Goal: Task Accomplishment & Management: Manage account settings

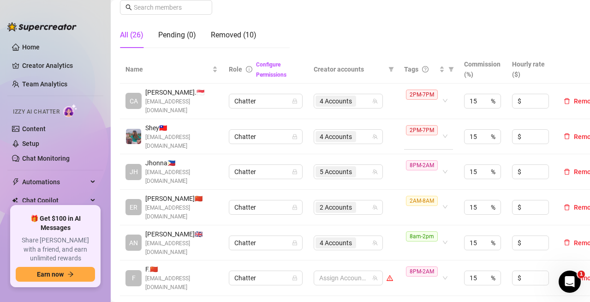
scroll to position [185, 0]
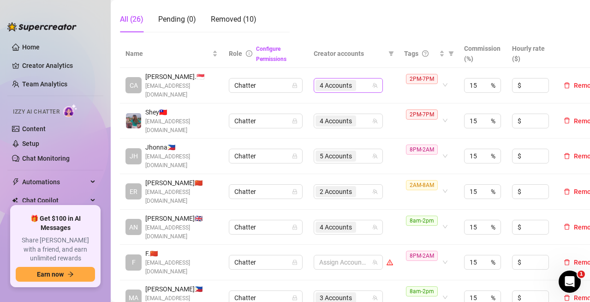
click at [362, 84] on div "4 Accounts" at bounding box center [344, 85] width 56 height 13
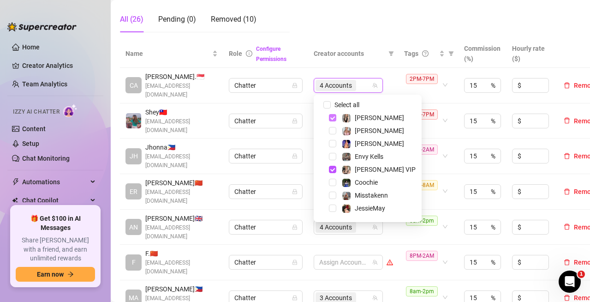
click at [335, 118] on span "Select tree node" at bounding box center [332, 117] width 7 height 7
click at [335, 168] on span "Select tree node" at bounding box center [332, 169] width 7 height 7
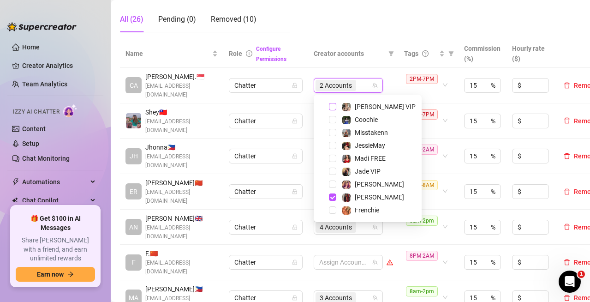
scroll to position [92, 0]
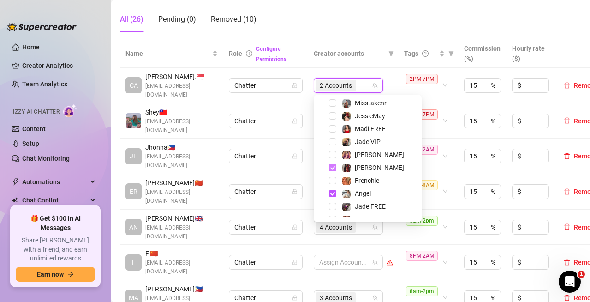
click at [335, 167] on span "Select tree node" at bounding box center [332, 167] width 7 height 7
click at [332, 192] on span "Select tree node" at bounding box center [332, 193] width 7 height 7
click at [355, 68] on td "Assign Accounts" at bounding box center [353, 86] width 90 height 36
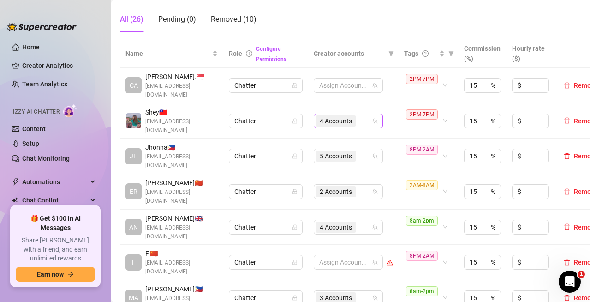
click at [363, 119] on div "4 Accounts" at bounding box center [344, 120] width 56 height 13
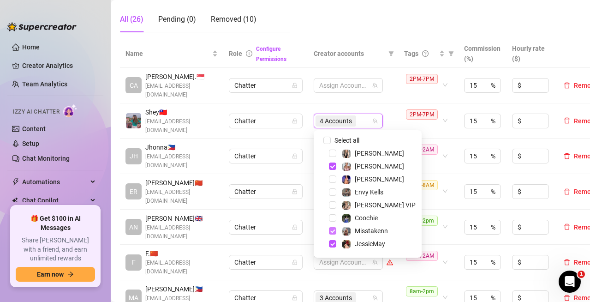
click at [330, 164] on span "Select tree node" at bounding box center [332, 165] width 7 height 7
click at [331, 232] on span "Select tree node" at bounding box center [332, 230] width 7 height 7
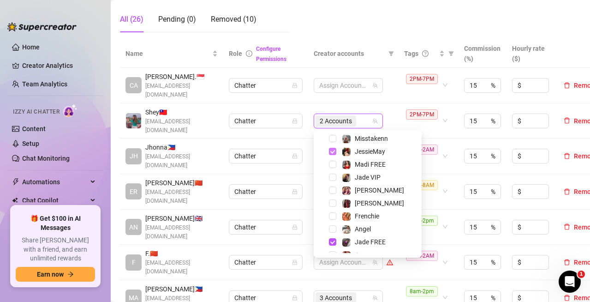
click at [332, 154] on span "Select tree node" at bounding box center [332, 151] width 7 height 7
click at [332, 242] on span "Select tree node" at bounding box center [332, 241] width 7 height 7
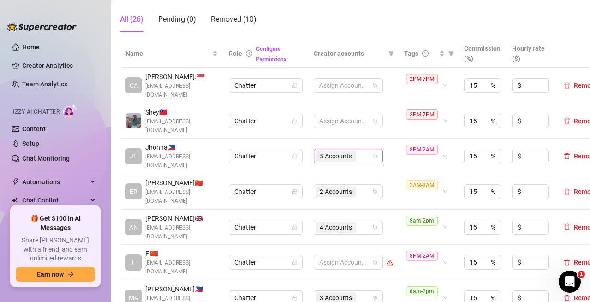
click at [361, 155] on div "5 Accounts" at bounding box center [344, 156] width 56 height 13
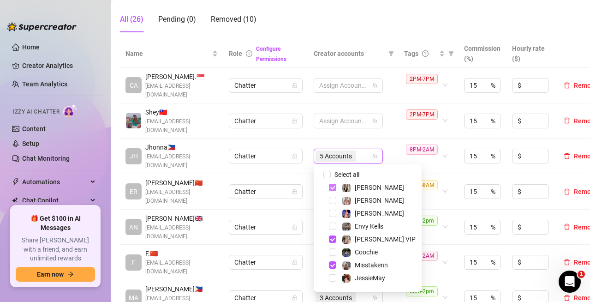
click at [330, 188] on span "Select tree node" at bounding box center [332, 187] width 7 height 7
click at [333, 236] on span "Select tree node" at bounding box center [332, 238] width 7 height 7
click at [334, 264] on span "Select tree node" at bounding box center [332, 264] width 7 height 7
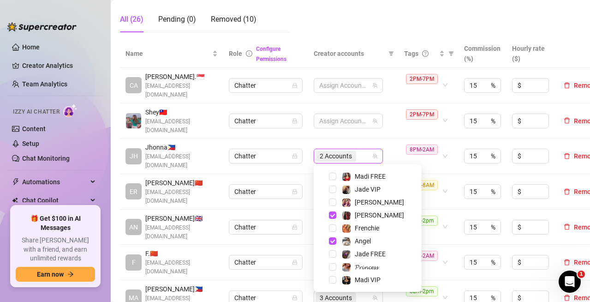
drag, startPoint x: 332, startPoint y: 213, endPoint x: 334, endPoint y: 221, distance: 8.4
click at [332, 214] on span "Select tree node" at bounding box center [332, 214] width 7 height 7
drag, startPoint x: 333, startPoint y: 240, endPoint x: 334, endPoint y: 235, distance: 5.3
click at [333, 240] on span "Select tree node" at bounding box center [332, 240] width 7 height 7
click at [369, 44] on th "Creator accounts" at bounding box center [353, 54] width 90 height 28
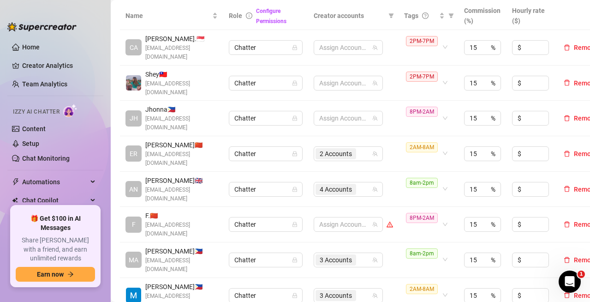
scroll to position [231, 0]
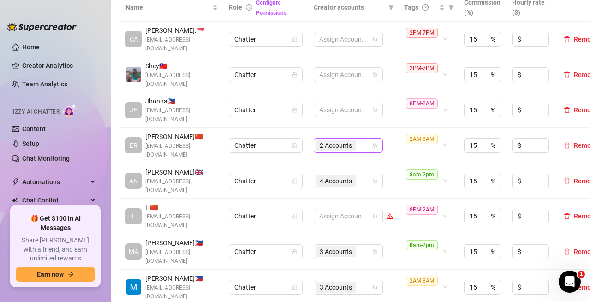
click at [365, 145] on div "2 Accounts" at bounding box center [344, 145] width 56 height 13
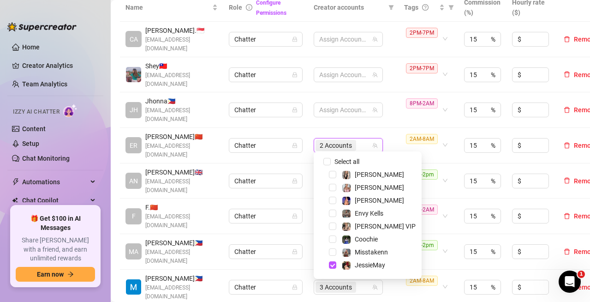
scroll to position [46, 0]
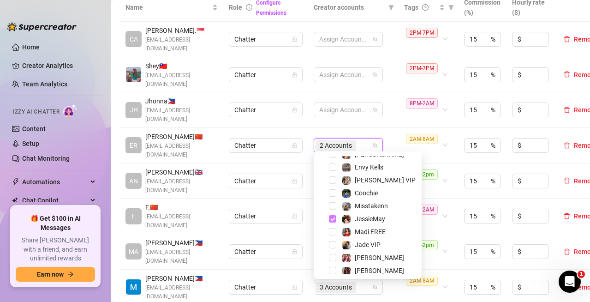
click at [331, 221] on span "Select tree node" at bounding box center [332, 218] width 7 height 7
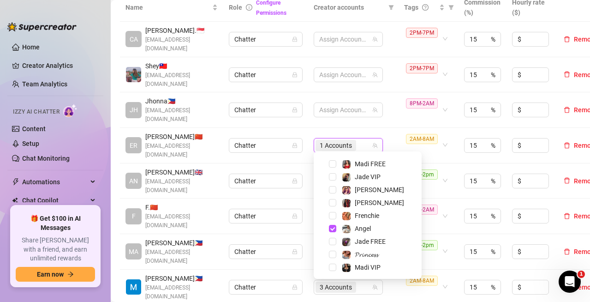
scroll to position [114, 0]
click at [332, 227] on span "Select tree node" at bounding box center [332, 227] width 7 height 7
click at [386, 125] on td "Assign Accounts" at bounding box center [353, 110] width 90 height 36
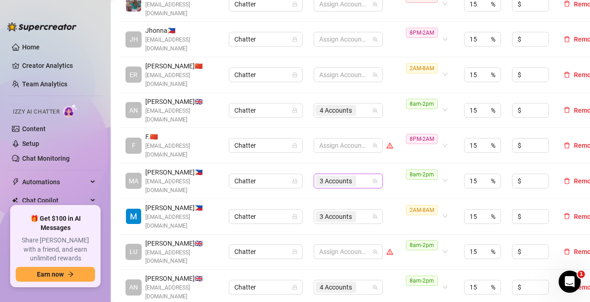
scroll to position [323, 0]
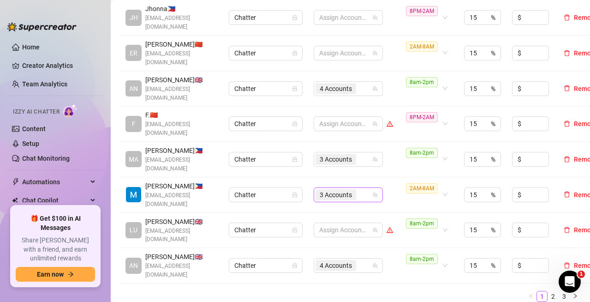
click at [365, 188] on div "3 Accounts" at bounding box center [344, 194] width 56 height 13
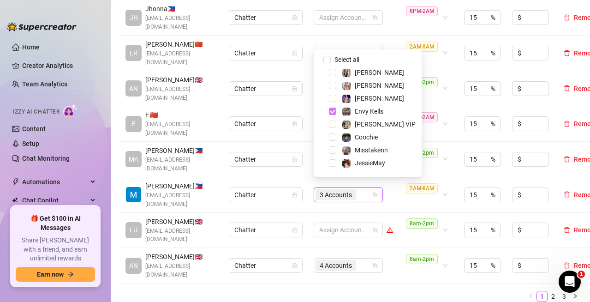
click at [330, 114] on span "Select tree node" at bounding box center [332, 111] width 7 height 7
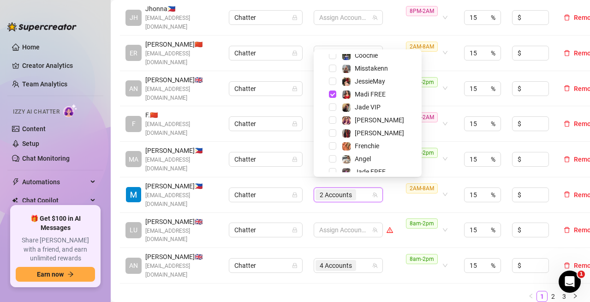
scroll to position [92, 0]
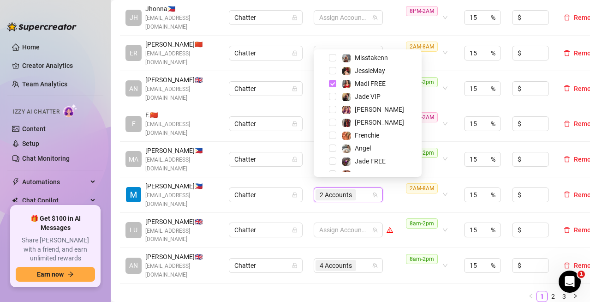
click at [332, 84] on span "Select tree node" at bounding box center [332, 83] width 7 height 7
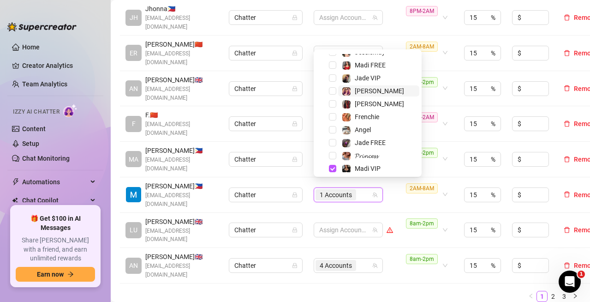
scroll to position [114, 0]
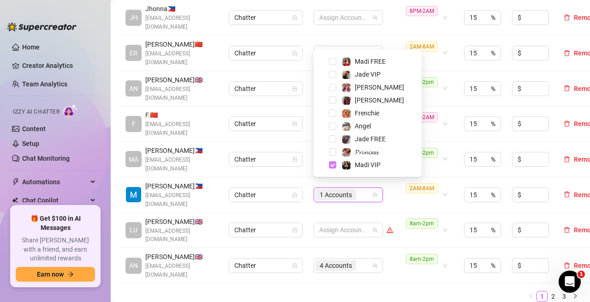
click at [332, 168] on span "Select tree node" at bounding box center [332, 164] width 7 height 7
click at [548, 291] on link "2" at bounding box center [553, 296] width 10 height 10
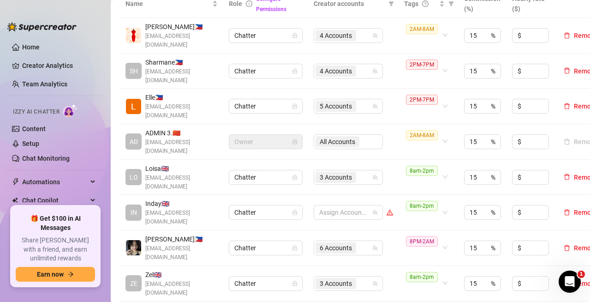
scroll to position [231, 0]
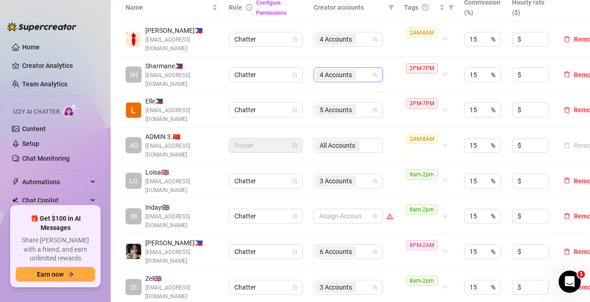
click at [362, 72] on div "4 Accounts" at bounding box center [344, 74] width 56 height 13
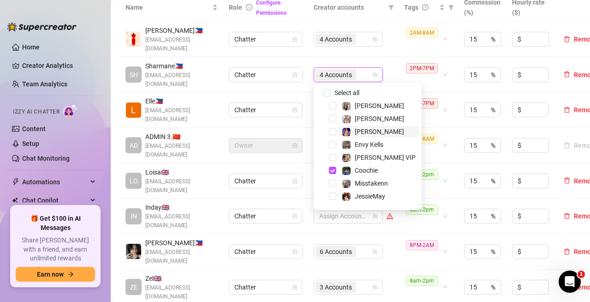
click at [331, 170] on span "Select tree node" at bounding box center [332, 170] width 7 height 7
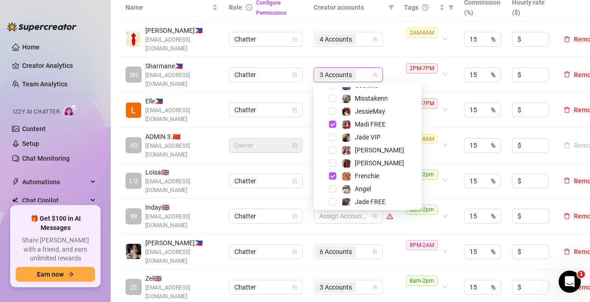
scroll to position [92, 0]
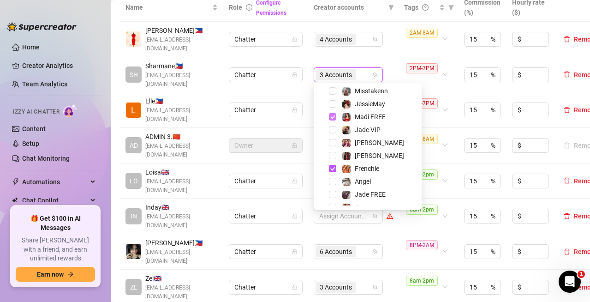
click at [333, 118] on span "Select tree node" at bounding box center [332, 116] width 7 height 7
click at [333, 169] on span "Select tree node" at bounding box center [332, 168] width 7 height 7
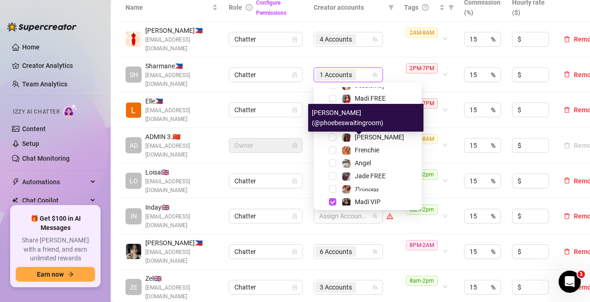
scroll to position [114, 0]
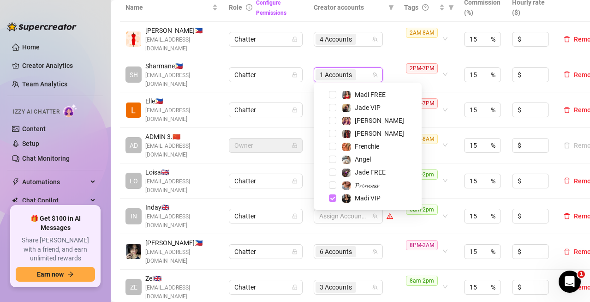
click at [331, 198] on span "Select tree node" at bounding box center [332, 197] width 7 height 7
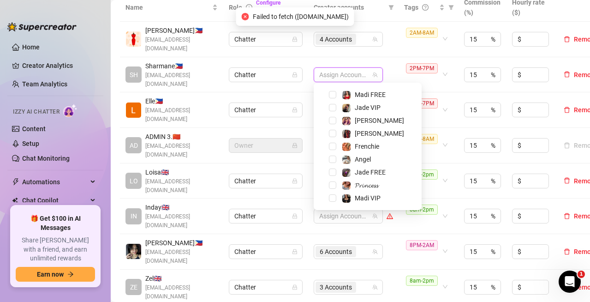
click at [307, 87] on td "Chatter" at bounding box center [265, 75] width 85 height 36
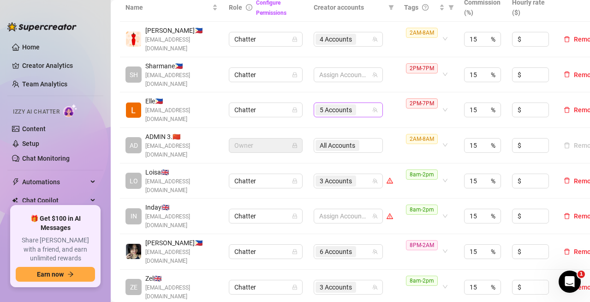
click at [362, 108] on div "5 Accounts" at bounding box center [344, 109] width 56 height 13
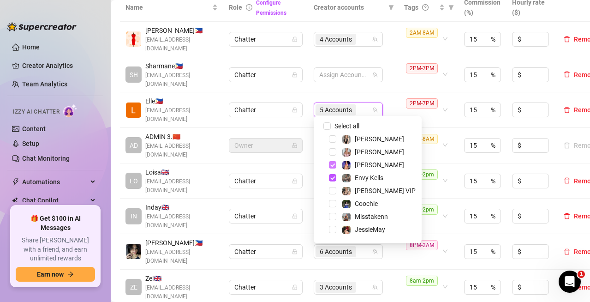
click at [334, 163] on span "Select tree node" at bounding box center [332, 164] width 7 height 7
click at [331, 178] on span "Select tree node" at bounding box center [332, 177] width 7 height 7
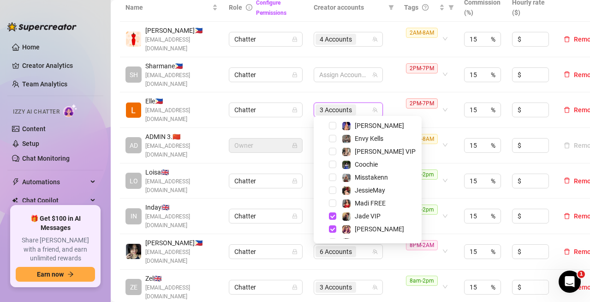
scroll to position [92, 0]
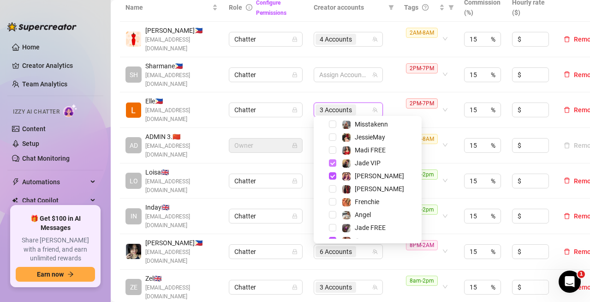
click at [332, 164] on span "Select tree node" at bounding box center [332, 162] width 7 height 7
click at [334, 174] on span "Select tree node" at bounding box center [332, 175] width 7 height 7
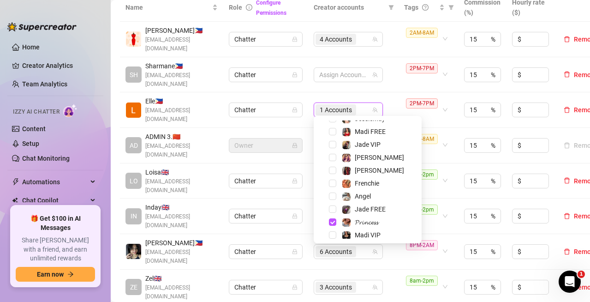
scroll to position [114, 0]
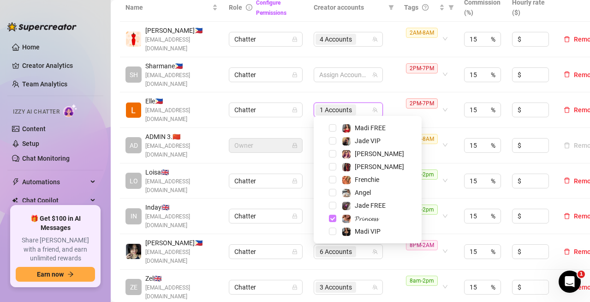
click at [332, 218] on span "Select tree node" at bounding box center [332, 218] width 7 height 7
click at [313, 88] on td "Assign Accounts" at bounding box center [353, 75] width 90 height 36
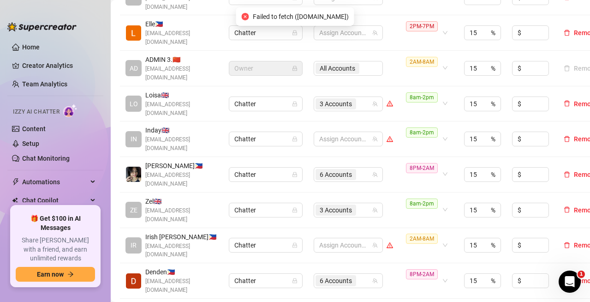
scroll to position [323, 0]
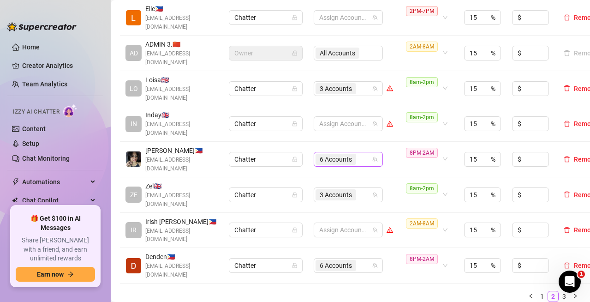
click at [364, 153] on div "6 Accounts" at bounding box center [344, 159] width 56 height 13
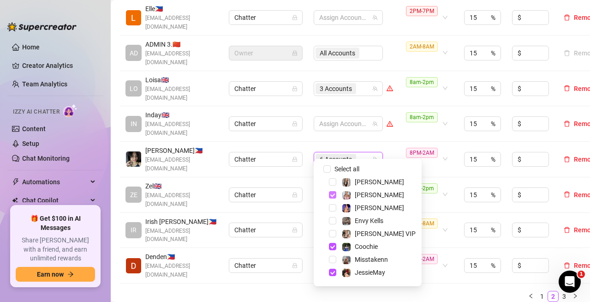
click at [331, 196] on span "Select tree node" at bounding box center [332, 194] width 7 height 7
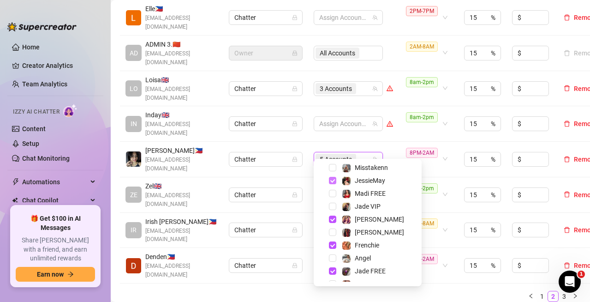
scroll to position [92, 0]
click at [335, 177] on span "Select tree node" at bounding box center [332, 179] width 7 height 7
click at [335, 220] on span "Select tree node" at bounding box center [332, 218] width 7 height 7
click at [331, 245] on span "Select tree node" at bounding box center [332, 244] width 7 height 7
click at [332, 272] on span "Select tree node" at bounding box center [332, 270] width 7 height 7
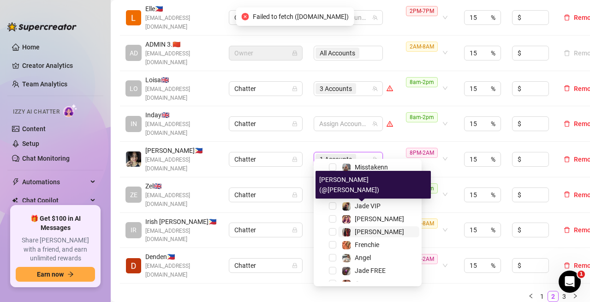
scroll to position [114, 0]
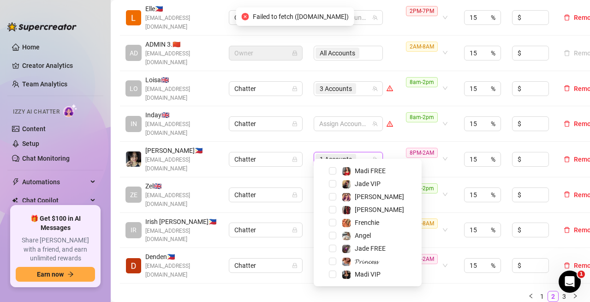
click at [314, 271] on div "Select all [PERSON_NAME] [PERSON_NAME] [PERSON_NAME] Envy [PERSON_NAME] VIP Coo…" at bounding box center [368, 222] width 108 height 127
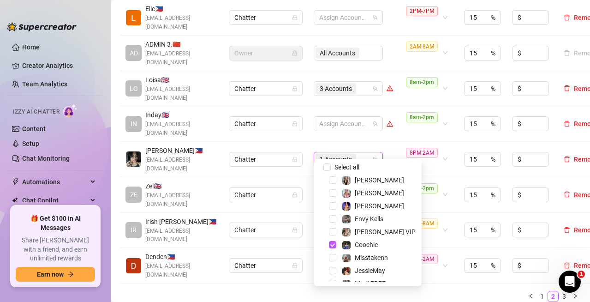
scroll to position [0, 0]
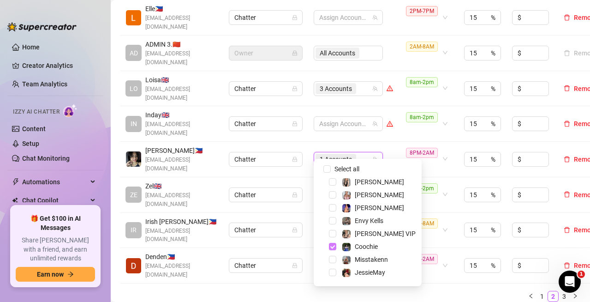
click at [332, 245] on span "Select tree node" at bounding box center [332, 246] width 7 height 7
click at [308, 265] on td "6 Accounts" at bounding box center [353, 266] width 90 height 36
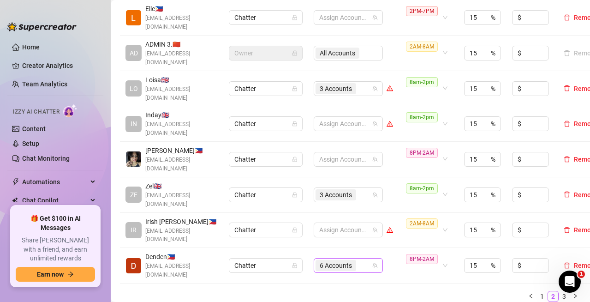
click at [362, 259] on div "6 Accounts" at bounding box center [344, 265] width 56 height 13
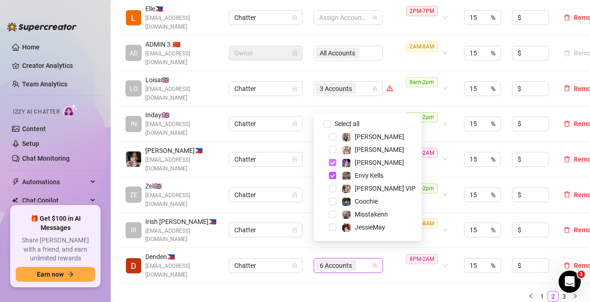
click at [333, 165] on span "Select tree node" at bounding box center [332, 162] width 7 height 7
click at [335, 175] on span "Select tree node" at bounding box center [332, 175] width 7 height 7
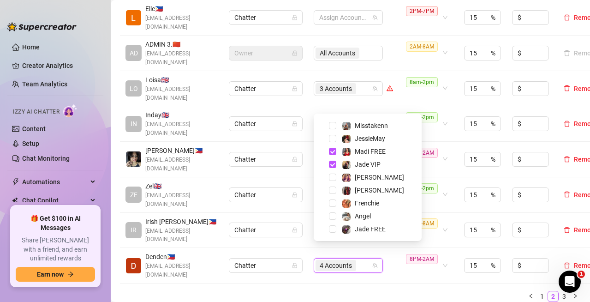
scroll to position [92, 0]
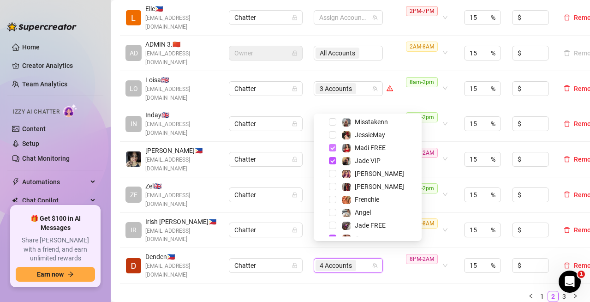
click at [332, 147] on span "Select tree node" at bounding box center [332, 147] width 7 height 7
click at [331, 162] on span "Select tree node" at bounding box center [332, 160] width 7 height 7
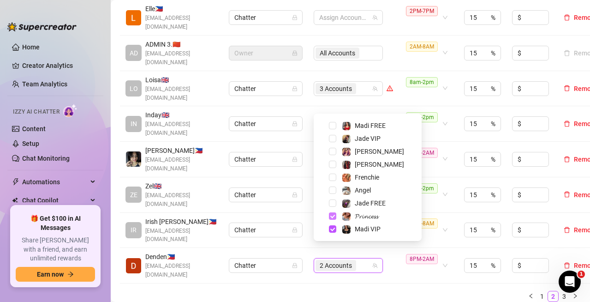
click at [331, 216] on span "Select tree node" at bounding box center [332, 215] width 7 height 7
click at [334, 231] on span "Select tree node" at bounding box center [332, 228] width 7 height 7
click at [399, 274] on div "Name Role Configure Permissions Creator accounts Tags Commission (%) Hourly rat…" at bounding box center [350, 101] width 461 height 401
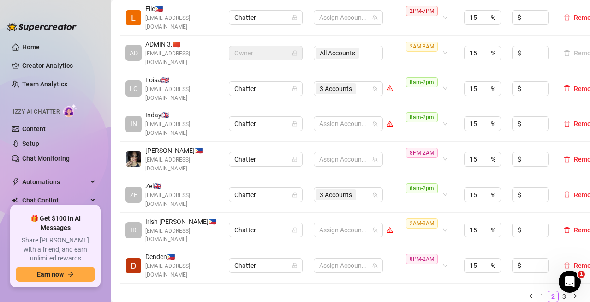
scroll to position [415, 0]
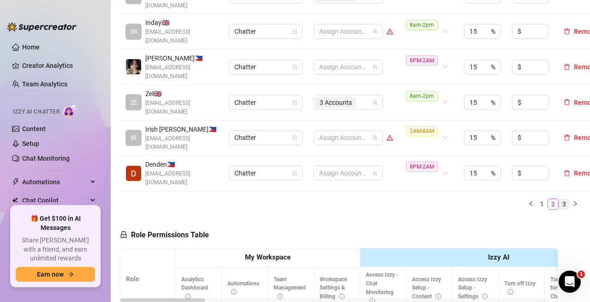
click at [559, 199] on link "3" at bounding box center [564, 204] width 10 height 10
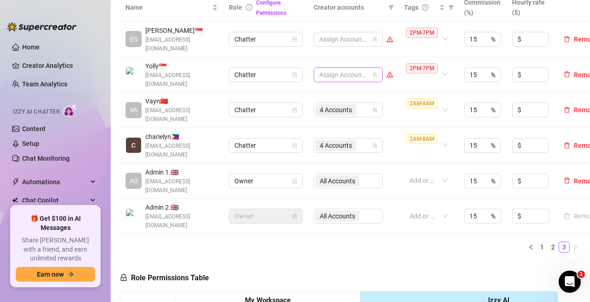
scroll to position [185, 0]
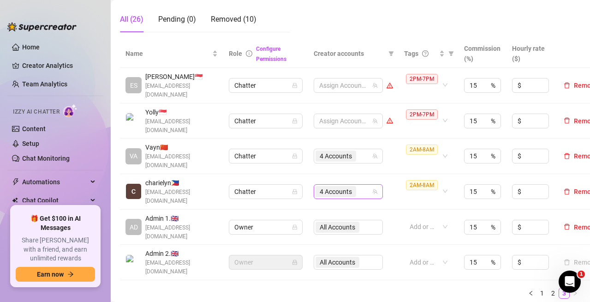
click at [361, 185] on div "4 Accounts" at bounding box center [344, 191] width 56 height 13
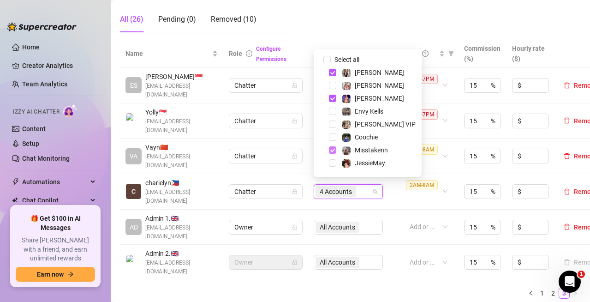
click at [334, 150] on span "Select tree node" at bounding box center [332, 149] width 7 height 7
click at [333, 101] on span "Select tree node" at bounding box center [332, 98] width 7 height 7
click at [335, 72] on span "Select tree node" at bounding box center [332, 72] width 7 height 7
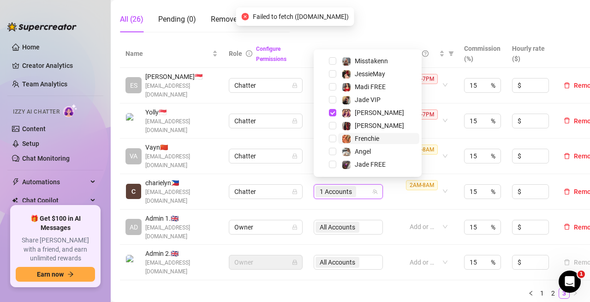
scroll to position [114, 0]
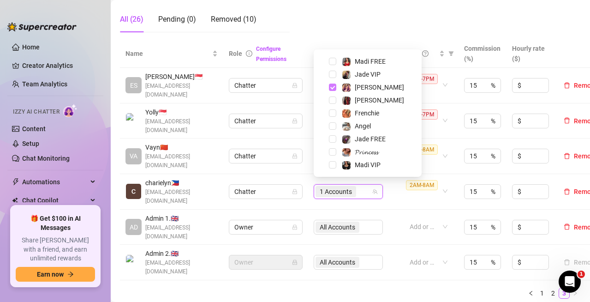
click at [331, 90] on span "Select tree node" at bounding box center [332, 87] width 7 height 7
click at [304, 176] on td "Chatter" at bounding box center [265, 192] width 85 height 36
